Goal: Find specific page/section: Find specific page/section

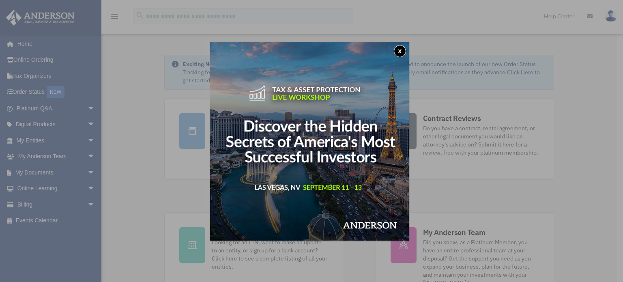
click at [401, 52] on button "x" at bounding box center [400, 51] width 12 height 12
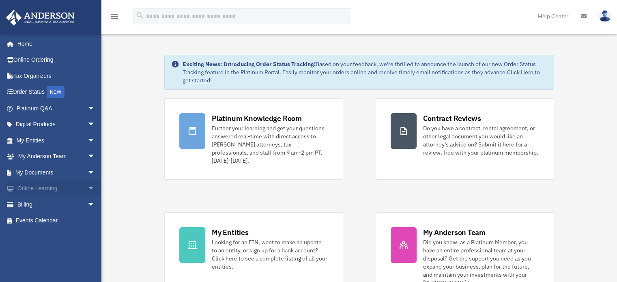
click at [87, 185] on span "arrow_drop_down" at bounding box center [95, 189] width 16 height 17
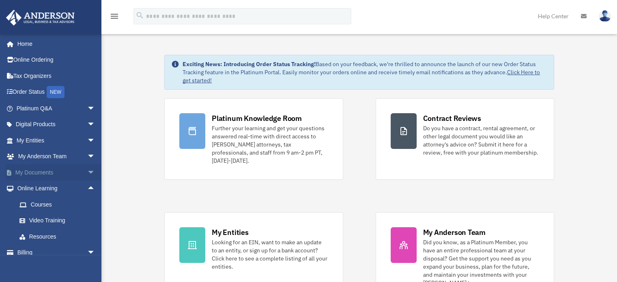
click at [87, 166] on span "arrow_drop_down" at bounding box center [95, 172] width 16 height 17
click at [41, 185] on link "Box" at bounding box center [59, 189] width 96 height 16
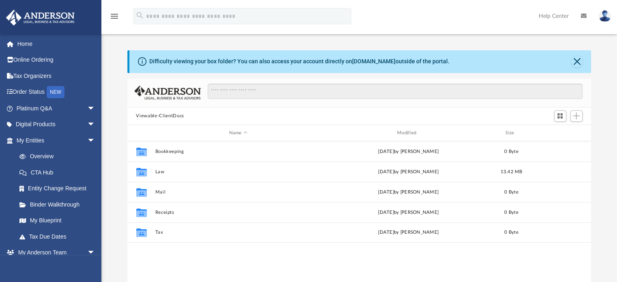
scroll to position [178, 458]
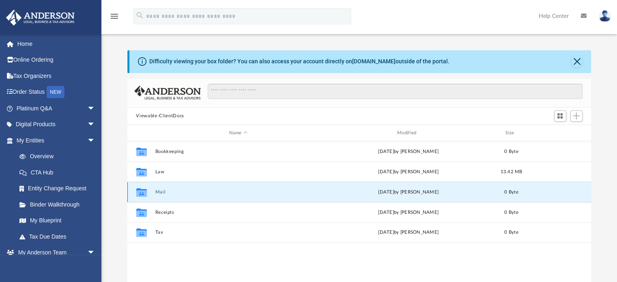
click at [157, 192] on button "Mail" at bounding box center [238, 192] width 166 height 5
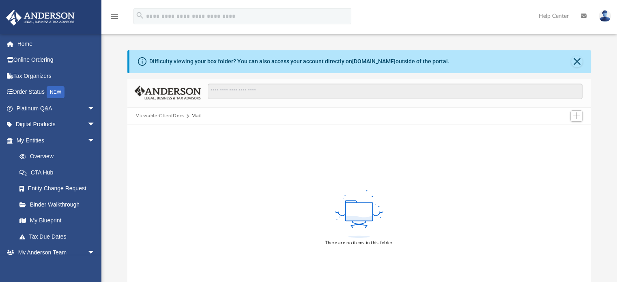
click at [167, 116] on button "Viewable-ClientDocs" at bounding box center [160, 115] width 48 height 7
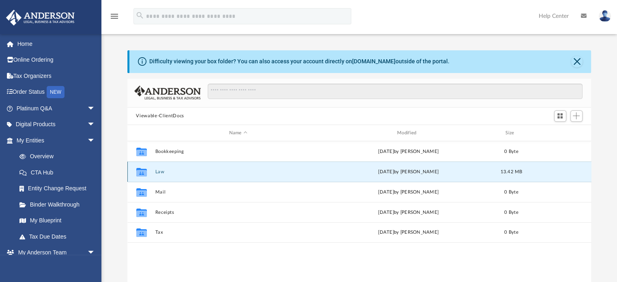
click at [160, 173] on button "Law" at bounding box center [238, 171] width 166 height 5
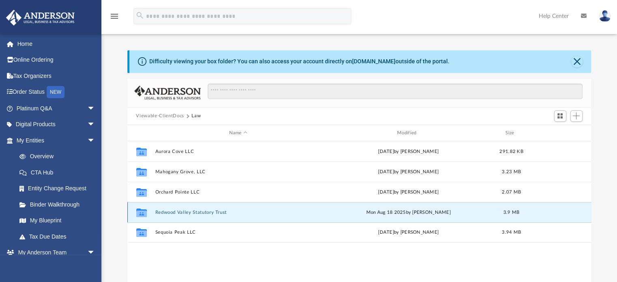
click at [183, 211] on button "Redwood Valley Statutory Trust" at bounding box center [238, 212] width 166 height 5
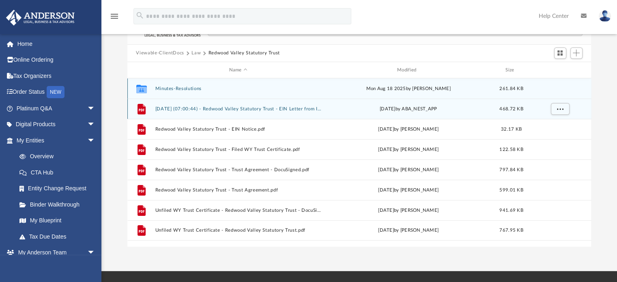
scroll to position [63, 0]
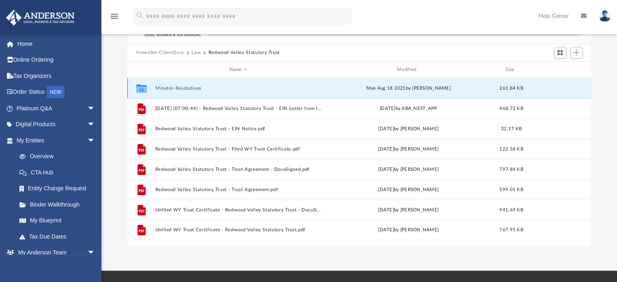
click at [190, 88] on button "Minutes-Resolutions" at bounding box center [238, 88] width 166 height 5
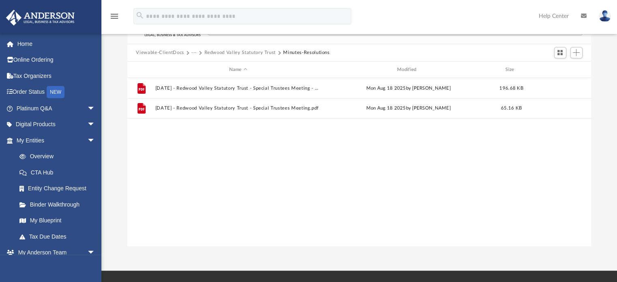
click at [247, 54] on button "Redwood Valley Statutory Trust" at bounding box center [240, 52] width 72 height 7
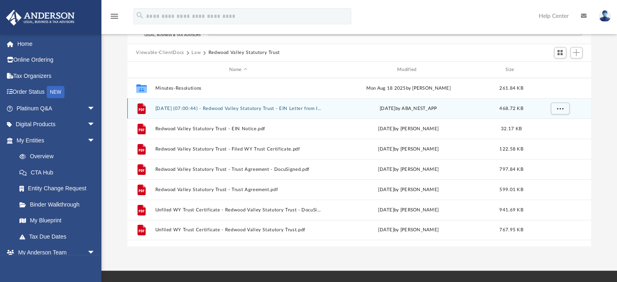
click at [235, 110] on button "2025.06.27 (07:00:44) - Redwood Valley Statutory Trust - EIN Letter from IRS.pdf" at bounding box center [238, 108] width 166 height 5
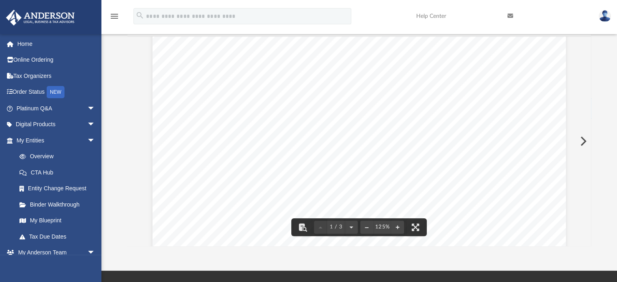
scroll to position [219, 0]
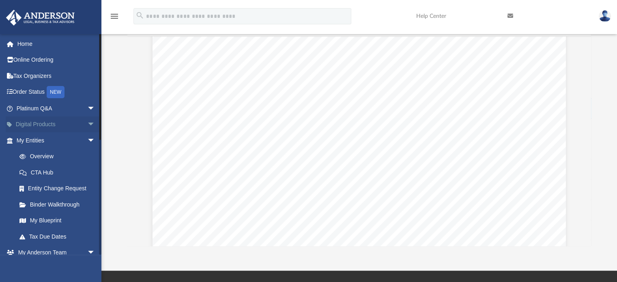
click at [88, 121] on span "arrow_drop_down" at bounding box center [95, 124] width 16 height 17
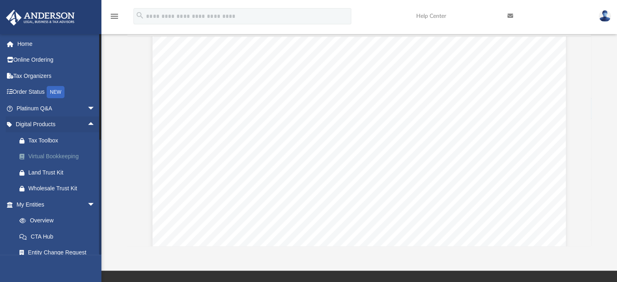
click at [69, 151] on link "Virtual Bookkeeping" at bounding box center [59, 157] width 96 height 16
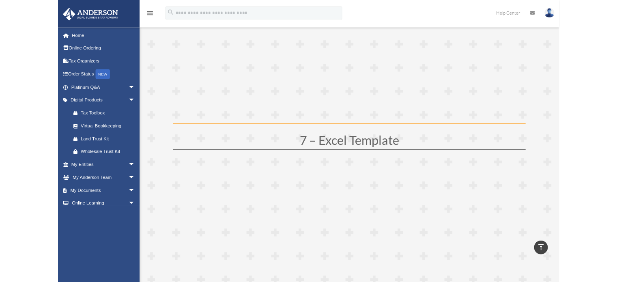
scroll to position [1719, 0]
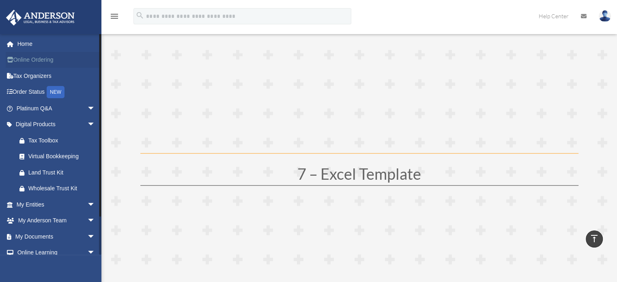
drag, startPoint x: 33, startPoint y: 59, endPoint x: 39, endPoint y: 63, distance: 6.4
click at [39, 63] on link "Online Ordering" at bounding box center [57, 60] width 102 height 16
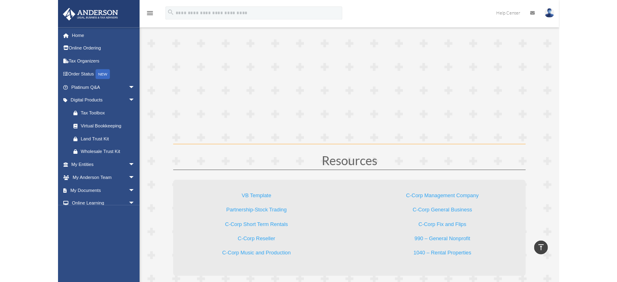
scroll to position [2276, 0]
